Goal: Entertainment & Leisure: Consume media (video, audio)

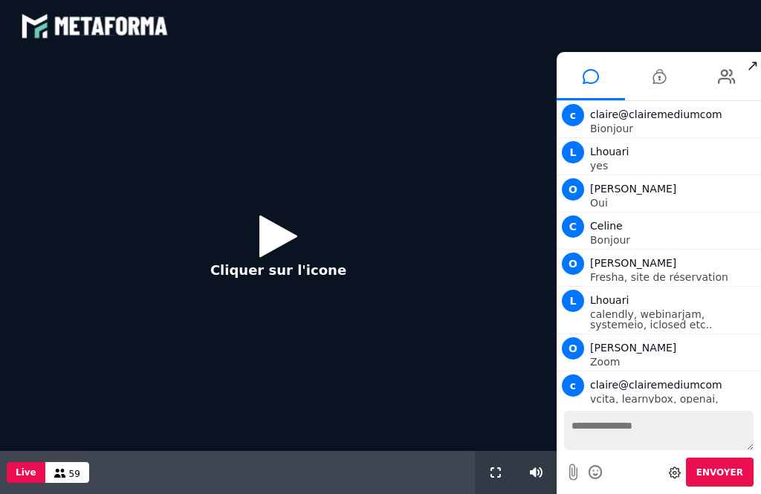
scroll to position [1322, 0]
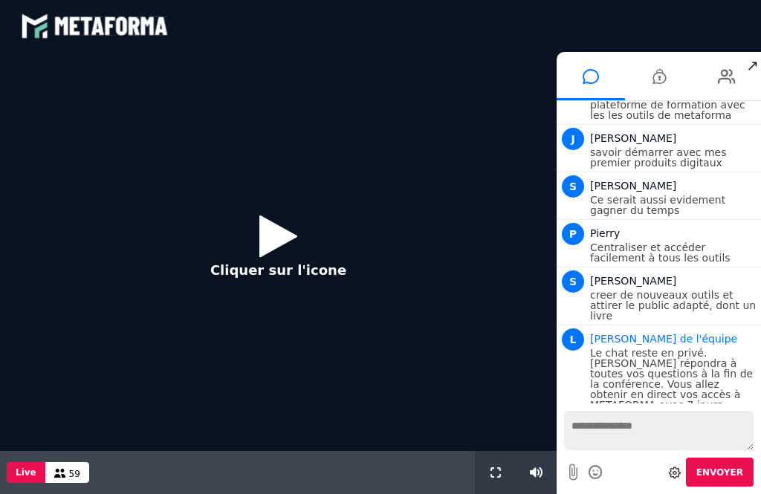
click at [276, 226] on icon at bounding box center [278, 236] width 38 height 48
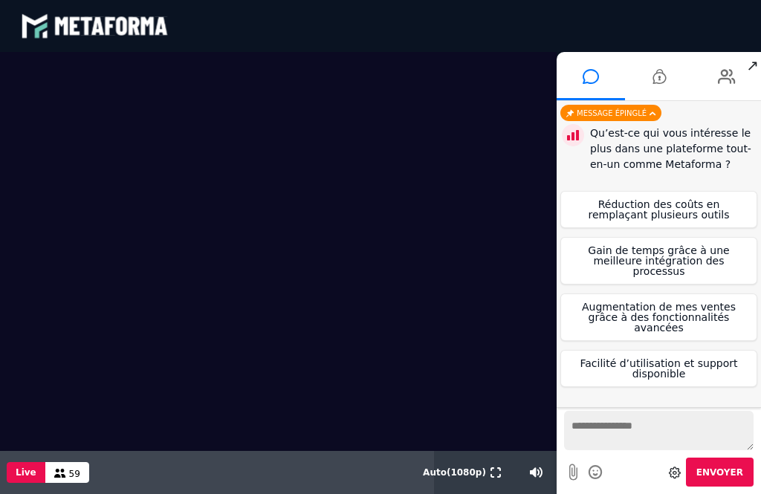
scroll to position [1323, 0]
click at [687, 310] on button "Augmentation de mes ventes grâce à des fonctionnalités avancées" at bounding box center [659, 318] width 197 height 48
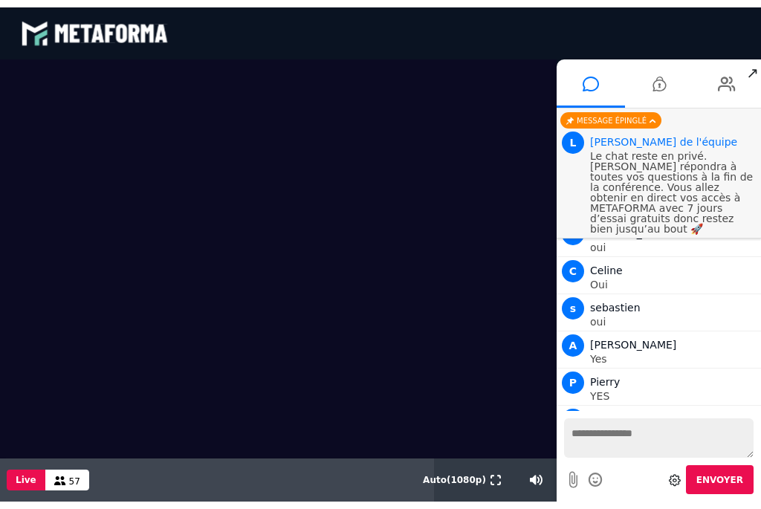
scroll to position [1631, 0]
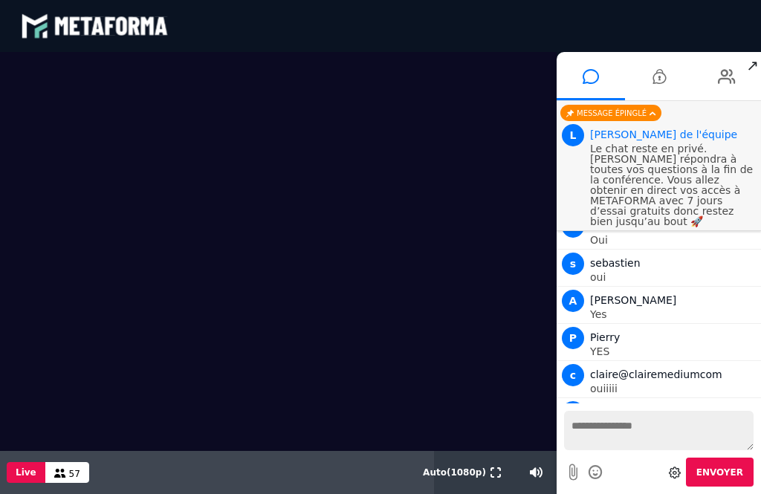
click at [211, 225] on video at bounding box center [278, 251] width 557 height 399
click at [297, 303] on video at bounding box center [278, 251] width 557 height 399
click at [498, 475] on icon at bounding box center [496, 473] width 10 height 10
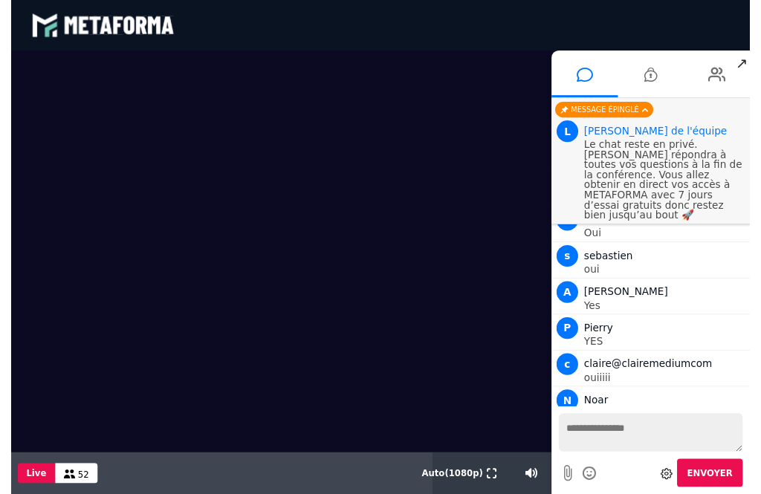
scroll to position [1616, 0]
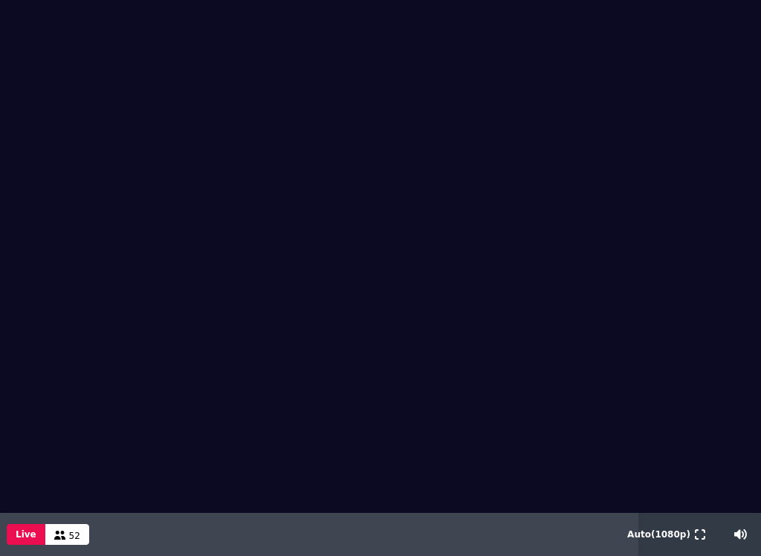
click at [633, 167] on video at bounding box center [380, 256] width 761 height 513
click at [679, 326] on video at bounding box center [380, 256] width 761 height 513
click at [701, 494] on button at bounding box center [700, 534] width 16 height 43
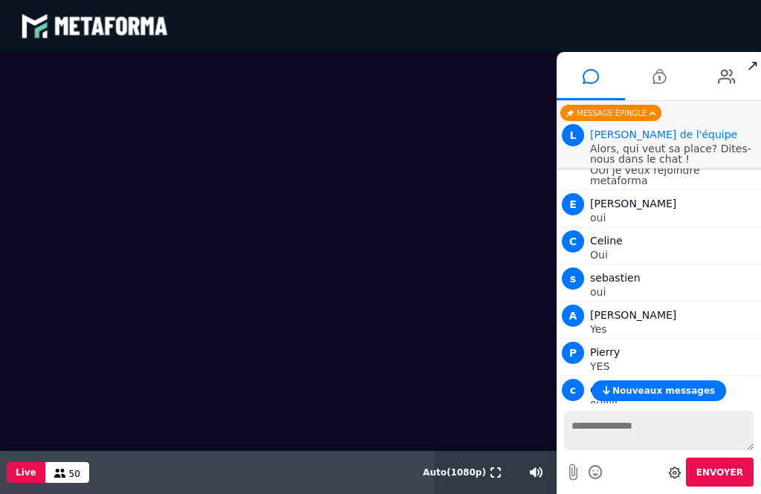
click at [624, 397] on button "Nouveaux messages" at bounding box center [659, 391] width 135 height 21
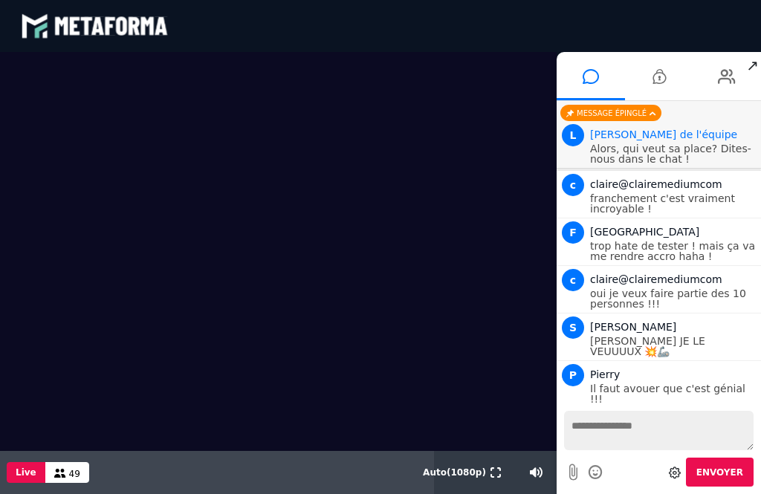
scroll to position [2007, 0]
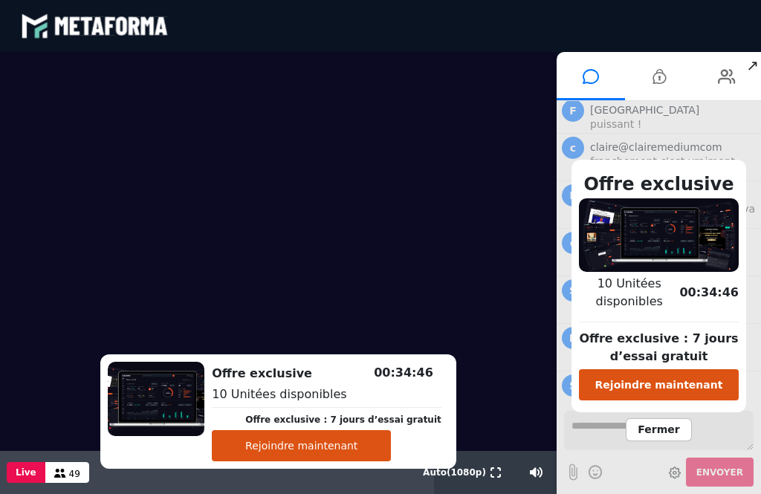
click at [694, 377] on button "Rejoindre maintenant" at bounding box center [659, 384] width 160 height 31
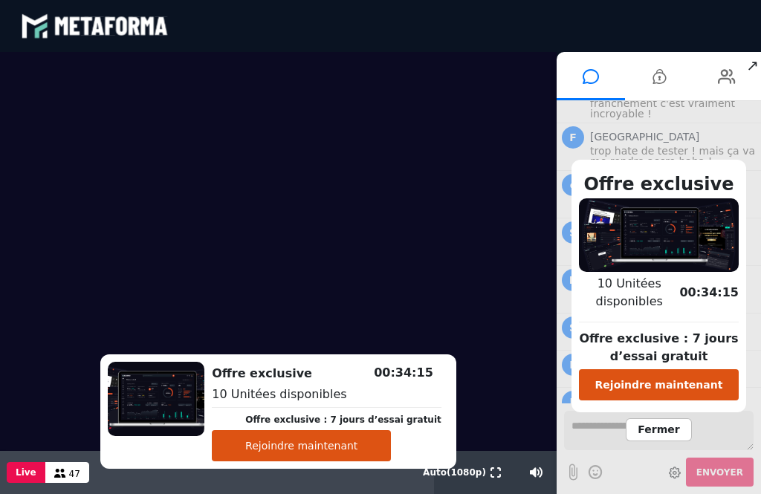
click at [675, 486] on div "Offre exclusive Offre exclusive : 7 jours d’essai gratuit Rejoindre maintenant …" at bounding box center [659, 297] width 204 height 393
click at [663, 433] on span "Fermer" at bounding box center [658, 430] width 65 height 23
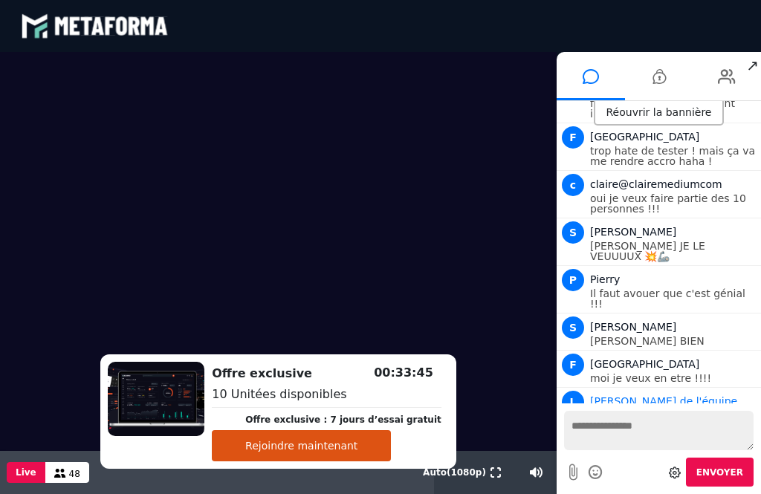
click at [687, 431] on textarea at bounding box center [659, 430] width 190 height 39
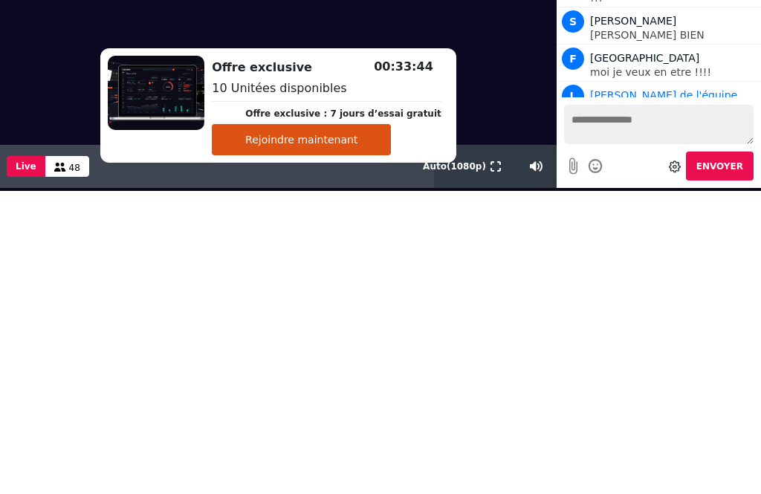
click at [691, 104] on p "Mettez "j'ai rejoint metaforma" dans le chat dès que vous avez pris les accès" at bounding box center [673, 119] width 167 height 31
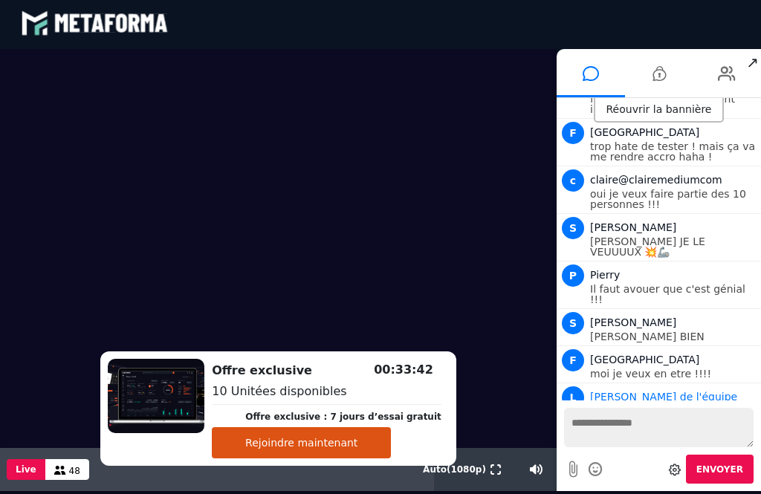
scroll to position [2065, 0]
